Goal: Task Accomplishment & Management: Use online tool/utility

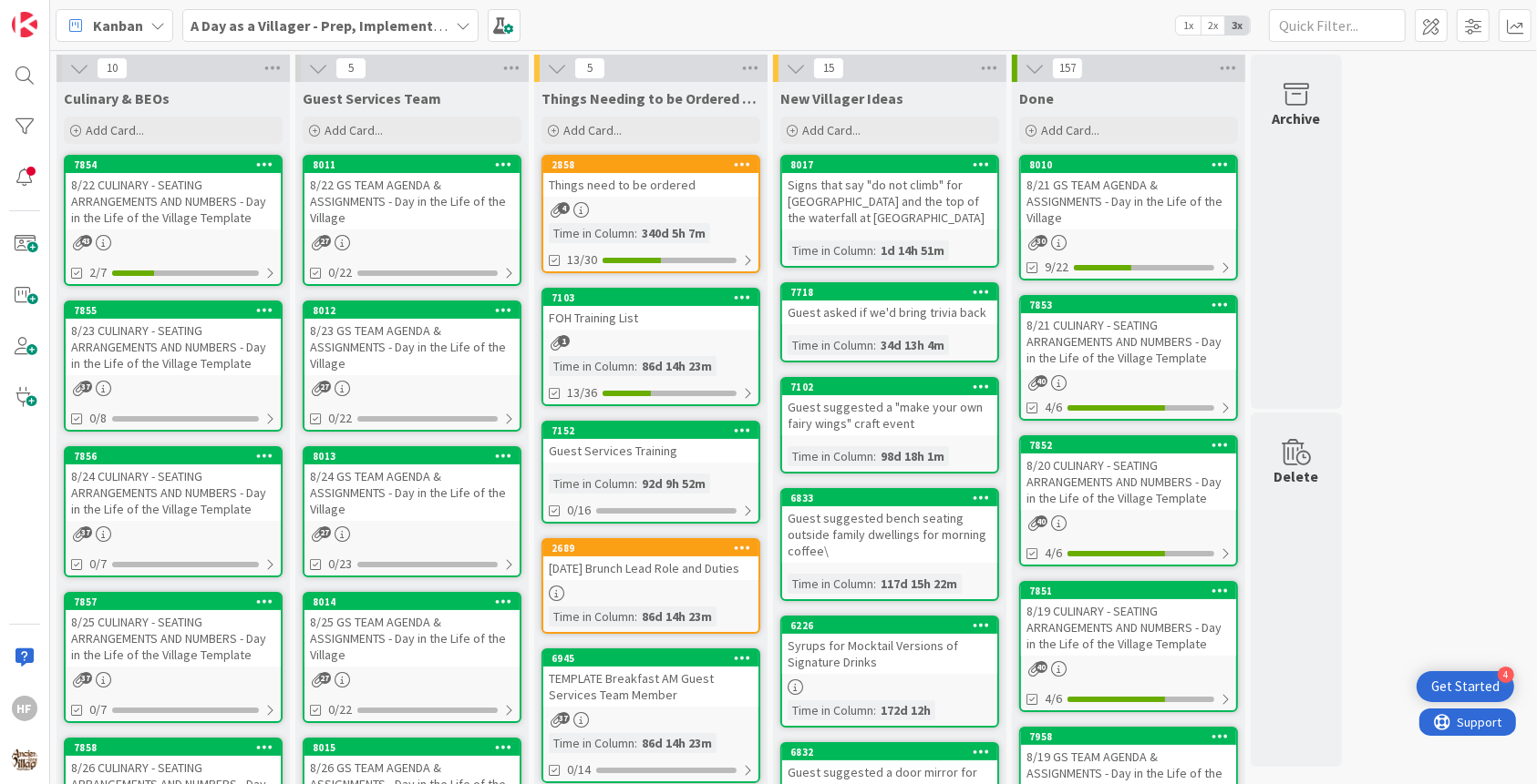
click at [141, 347] on div "8/23 CULINARY - SEATING ARRANGEMENTS AND NUMBERS - Day in the Life of the Villa…" at bounding box center [174, 347] width 216 height 57
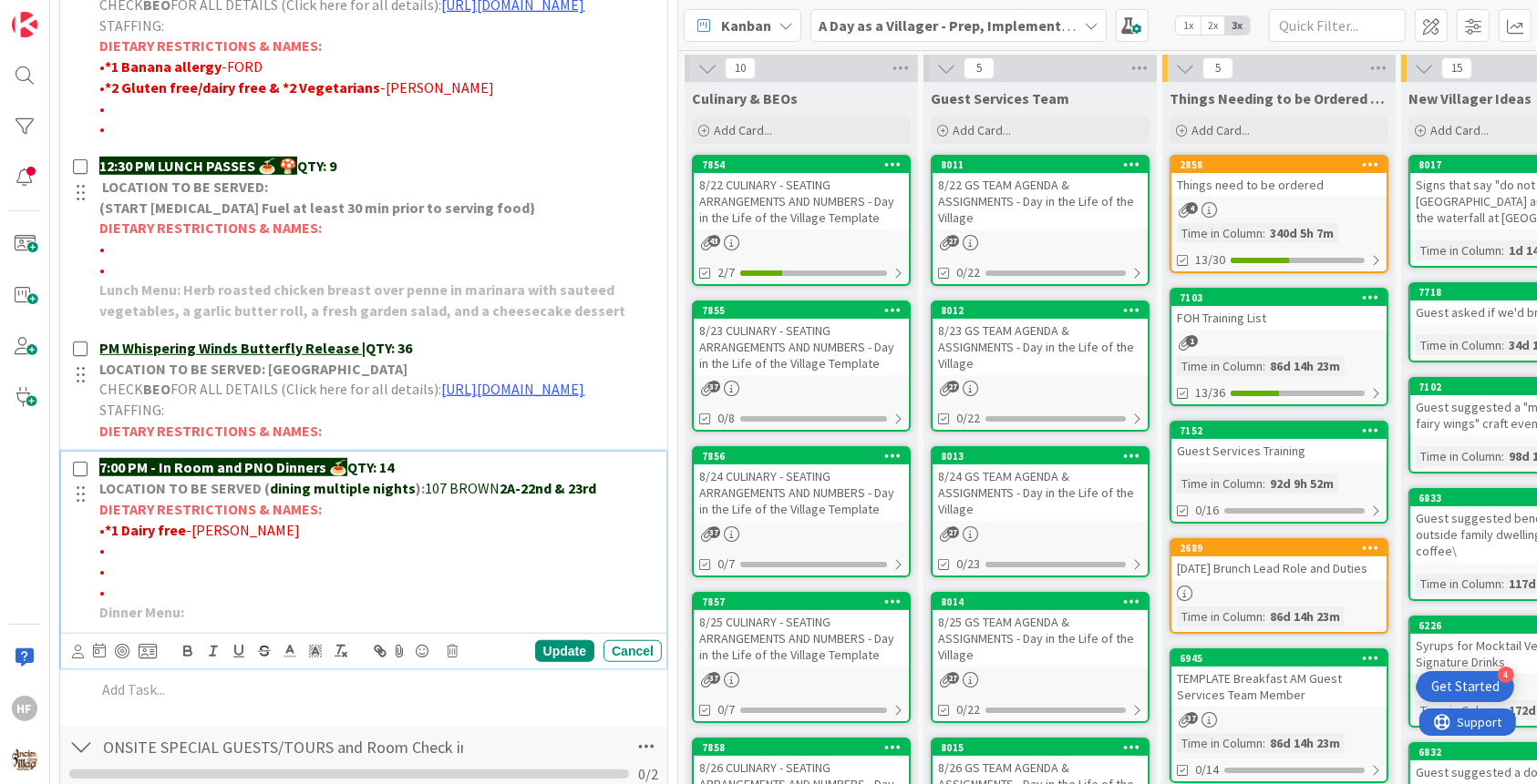
click at [422, 479] on p "7:00 PM - In Room and PNO Dinners 🍝 QTY: 14" at bounding box center [377, 468] width 555 height 21
click at [558, 662] on div "Update" at bounding box center [564, 651] width 59 height 22
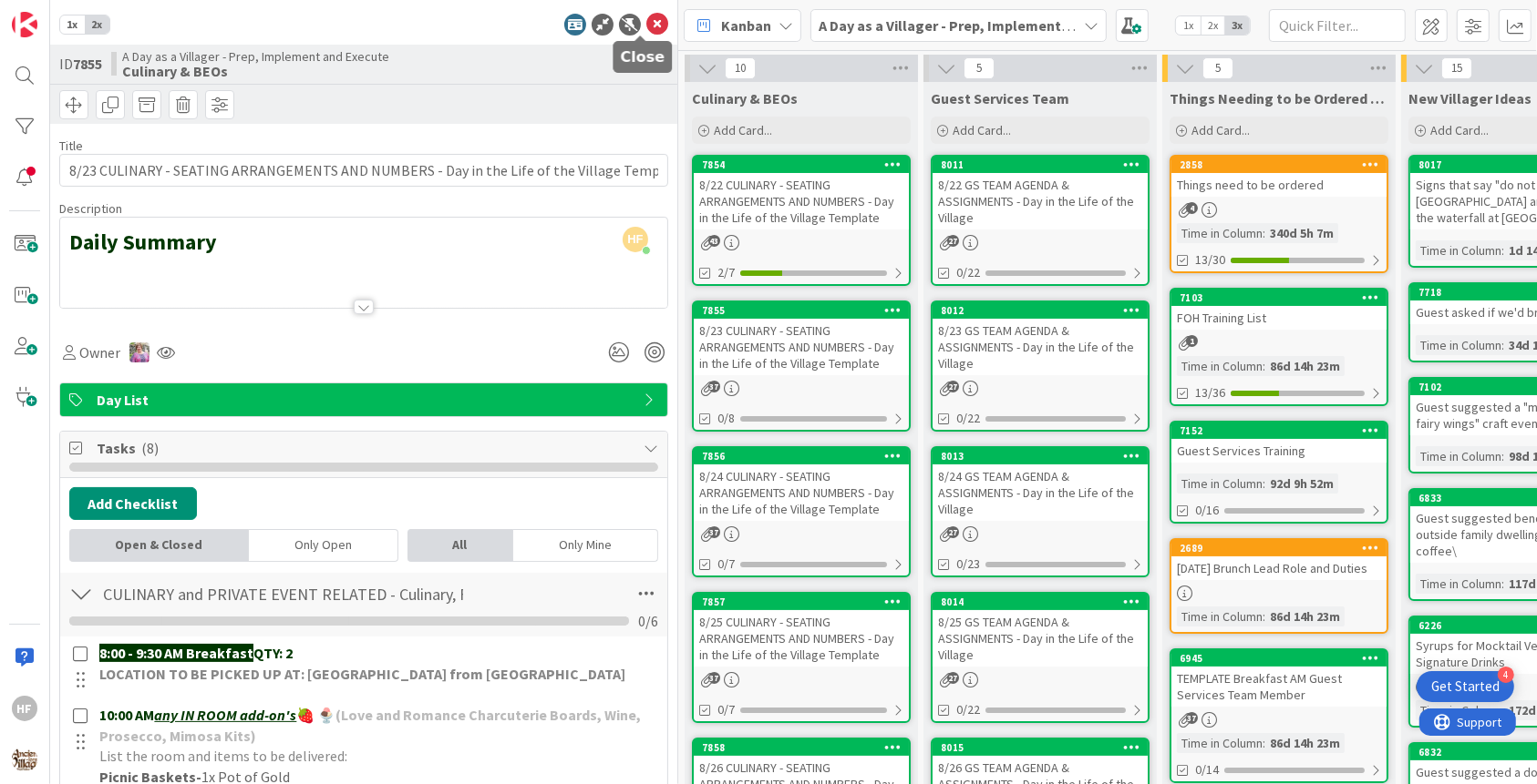
click at [647, 24] on icon at bounding box center [658, 25] width 22 height 22
